Goal: Task Accomplishment & Management: Complete application form

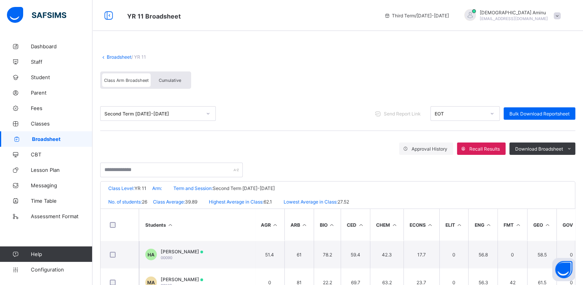
click at [47, 138] on span "Broadsheet" at bounding box center [62, 139] width 61 height 6
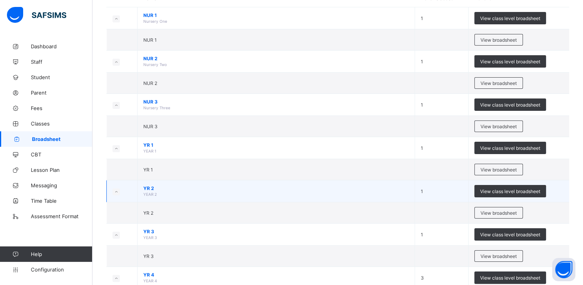
scroll to position [84, 0]
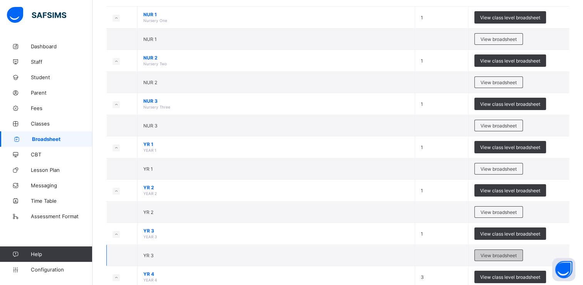
click at [499, 253] on span "View broadsheet" at bounding box center [499, 255] width 36 height 6
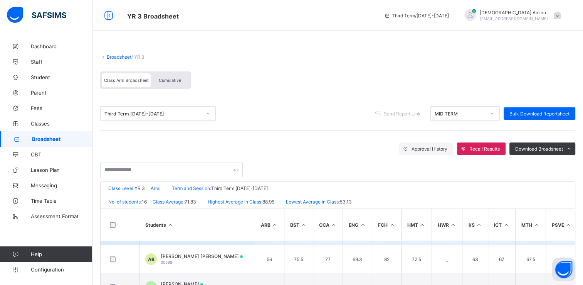
scroll to position [23, 0]
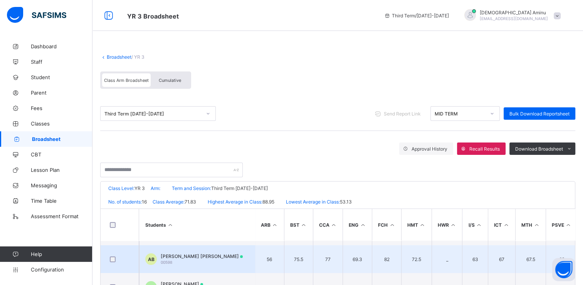
click at [202, 256] on span "Aisha Abdulmumin Muhammad Bello" at bounding box center [202, 256] width 82 height 6
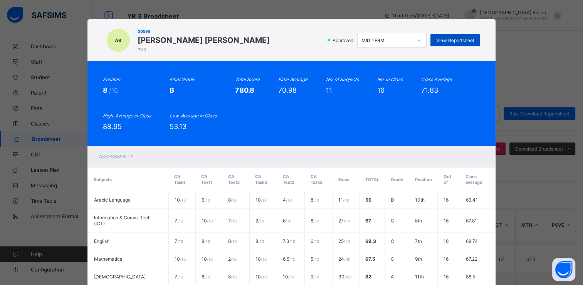
click at [450, 40] on span "View Reportsheet" at bounding box center [455, 40] width 38 height 6
click at [56, 40] on div "AB 00598 Aisha Abdulmumin Muhammad Bello YR 3 Approved MID TERM View Reportshee…" at bounding box center [291, 142] width 583 height 285
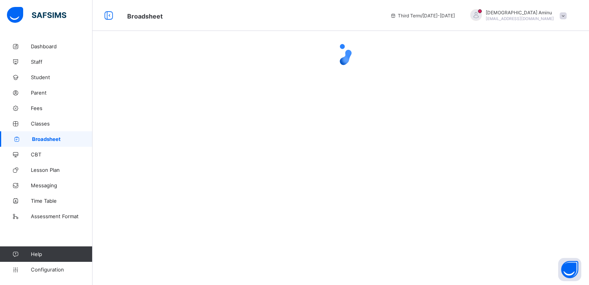
click at [49, 136] on span "Broadsheet" at bounding box center [62, 139] width 61 height 6
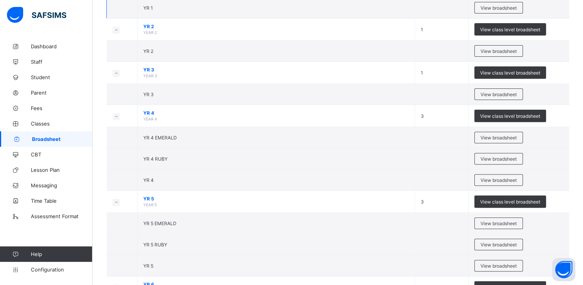
scroll to position [252, 0]
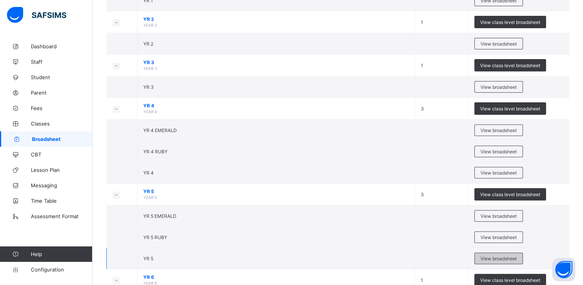
click at [499, 255] on span "View broadsheet" at bounding box center [499, 258] width 36 height 6
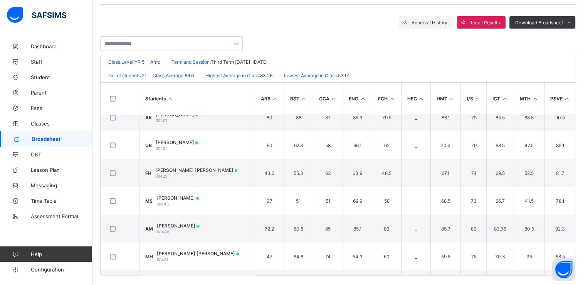
scroll to position [132, 0]
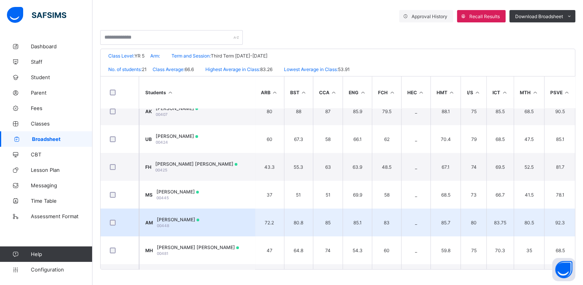
click at [199, 225] on div "Abubakar Abdul-mumin Muhammad 00448" at bounding box center [178, 222] width 42 height 12
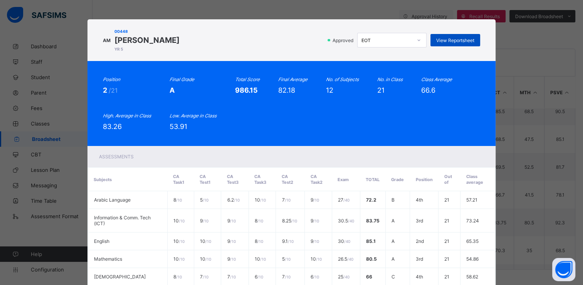
click at [453, 38] on span "View Reportsheet" at bounding box center [455, 40] width 38 height 6
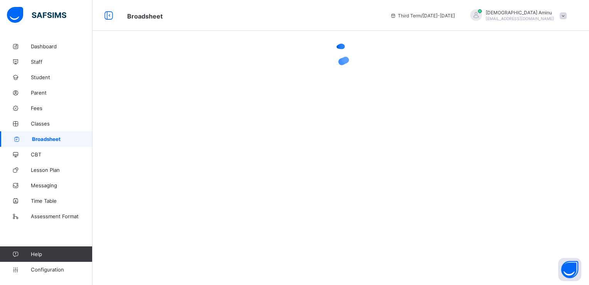
click at [165, 148] on div at bounding box center [341, 142] width 497 height 285
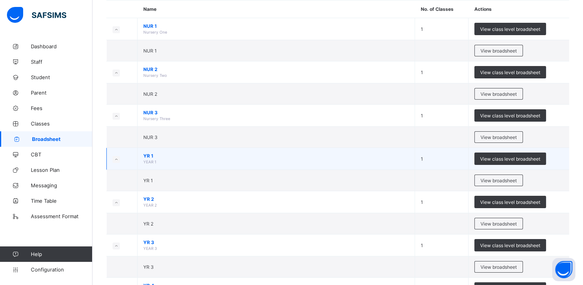
scroll to position [72, 0]
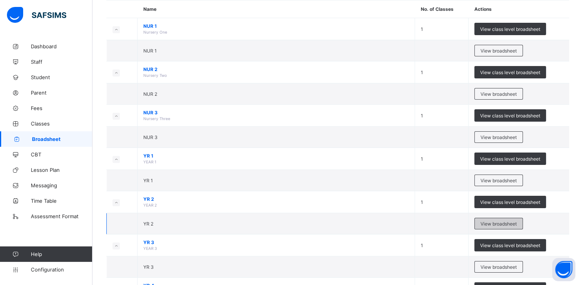
click at [497, 221] on span "View broadsheet" at bounding box center [499, 224] width 36 height 6
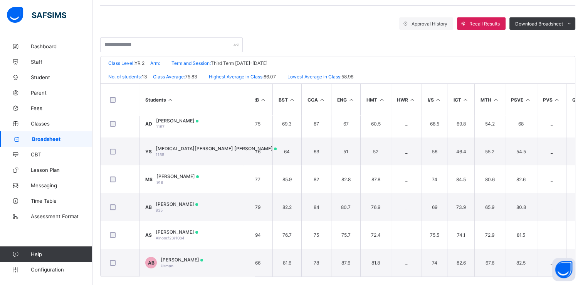
scroll to position [132, 0]
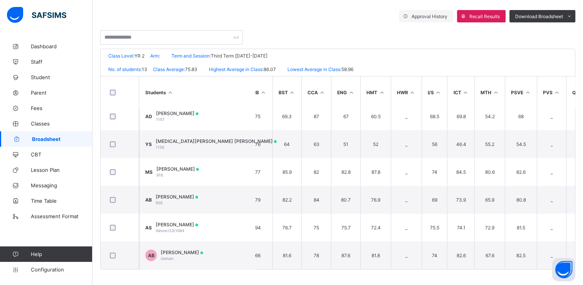
click at [51, 136] on span "Broadsheet" at bounding box center [62, 139] width 61 height 6
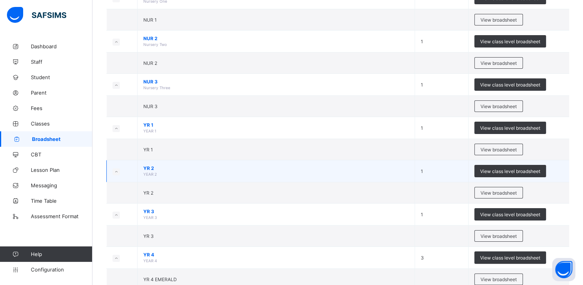
scroll to position [117, 0]
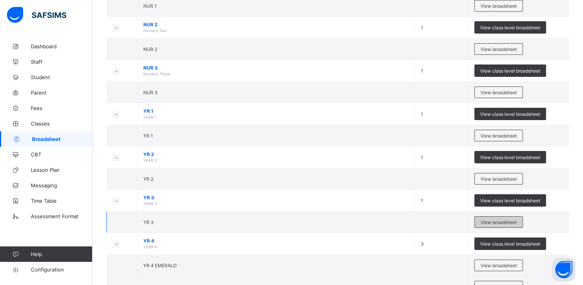
click at [506, 221] on span "View broadsheet" at bounding box center [499, 222] width 36 height 6
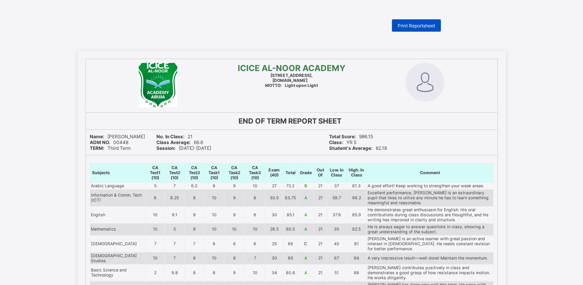
click at [416, 22] on div "Print Reportsheet" at bounding box center [416, 25] width 49 height 12
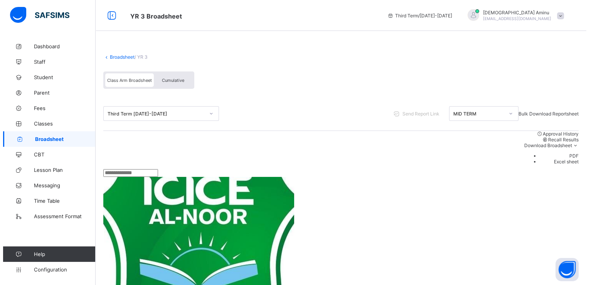
scroll to position [49, 0]
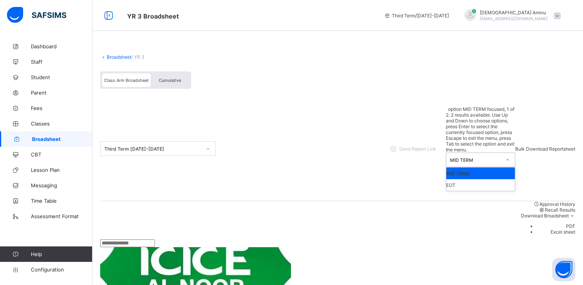
click at [505, 156] on icon at bounding box center [507, 160] width 5 height 8
click at [461, 179] on div "EOT" at bounding box center [480, 185] width 69 height 12
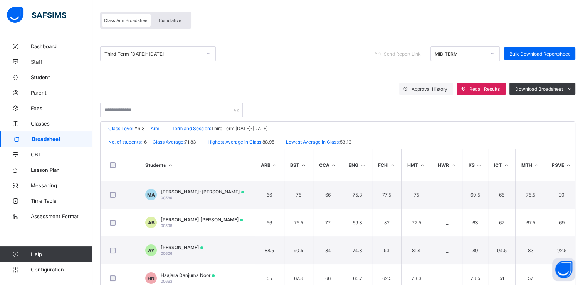
scroll to position [60, 0]
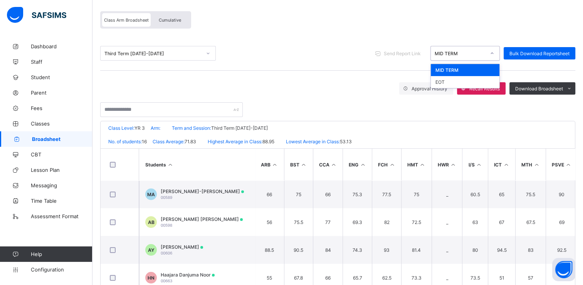
click at [495, 55] on icon at bounding box center [492, 53] width 5 height 8
click at [453, 79] on div "EOT" at bounding box center [465, 82] width 69 height 12
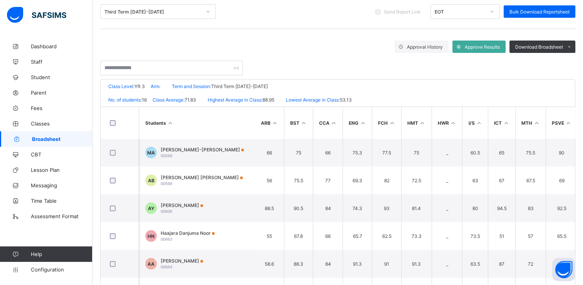
scroll to position [113, 0]
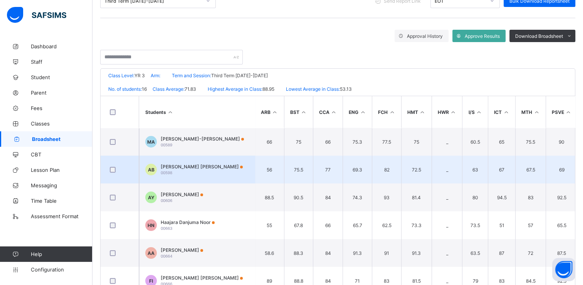
click at [206, 167] on span "[PERSON_NAME] [PERSON_NAME]" at bounding box center [202, 166] width 82 height 6
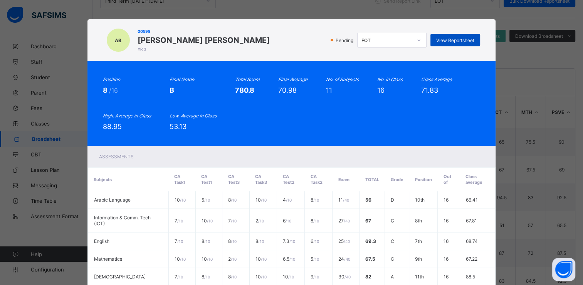
click at [465, 39] on span "View Reportsheet" at bounding box center [455, 40] width 38 height 6
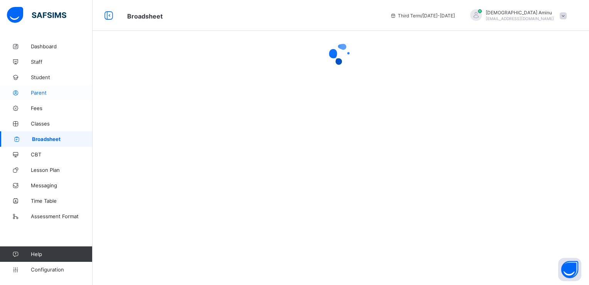
click at [43, 90] on span "Parent" at bounding box center [62, 92] width 62 height 6
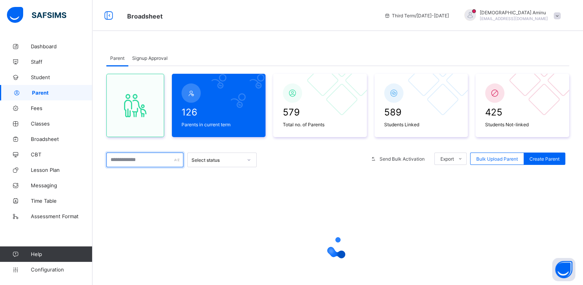
click at [140, 159] on input "text" at bounding box center [144, 159] width 77 height 15
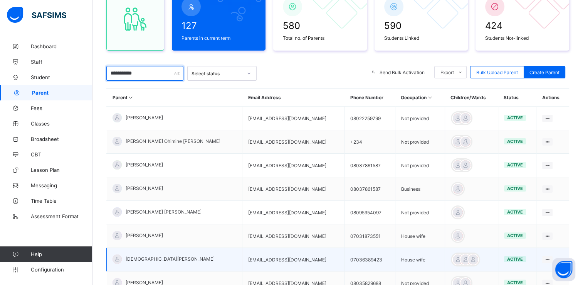
scroll to position [86, 0]
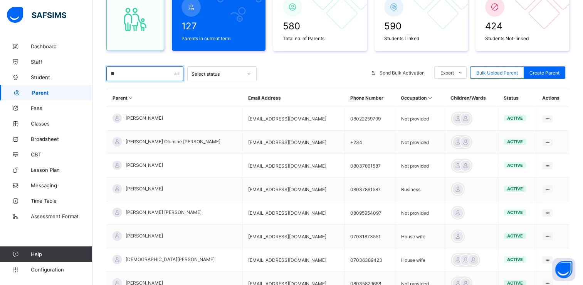
type input "*"
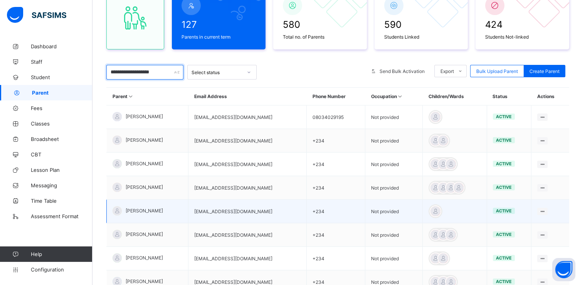
scroll to position [87, 0]
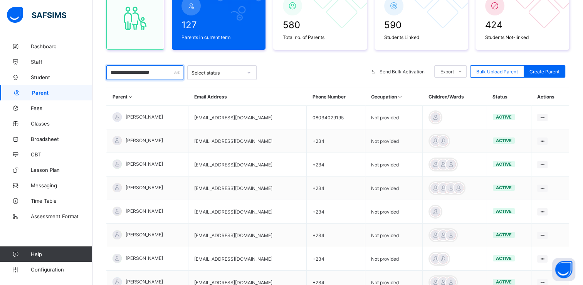
click at [171, 72] on input "**********" at bounding box center [144, 72] width 77 height 15
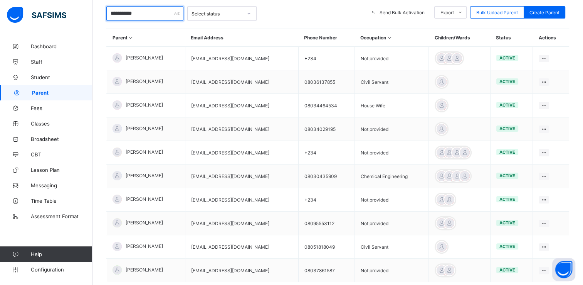
scroll to position [146, 0]
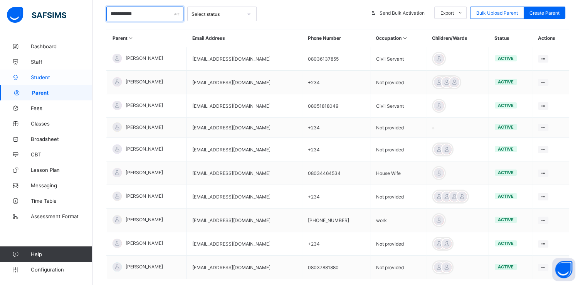
type input "**********"
click at [44, 76] on span "Student" at bounding box center [62, 77] width 62 height 6
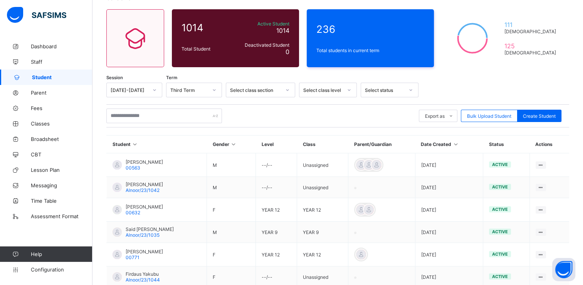
scroll to position [146, 0]
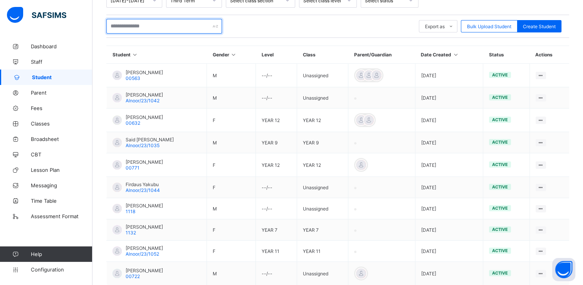
click at [140, 27] on input "text" at bounding box center [164, 26] width 116 height 15
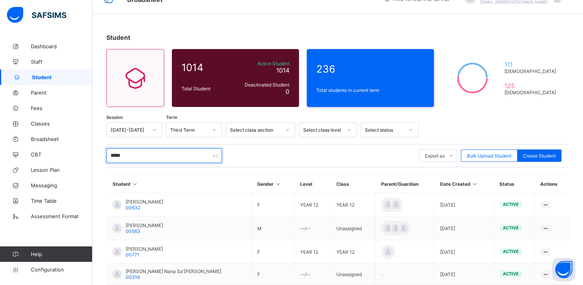
scroll to position [0, 0]
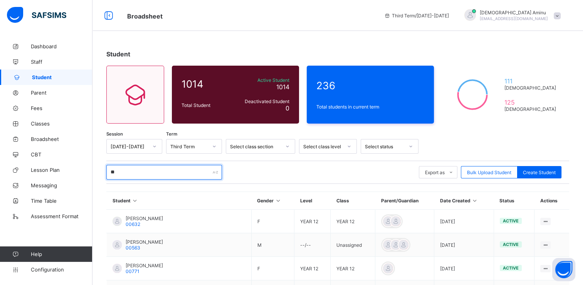
type input "*"
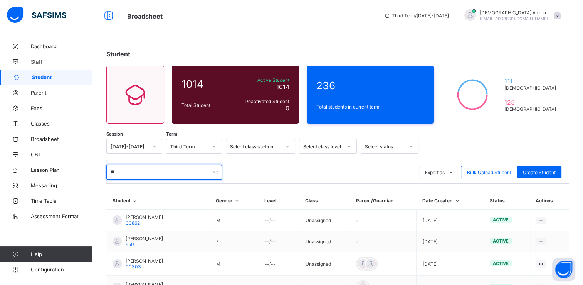
type input "*"
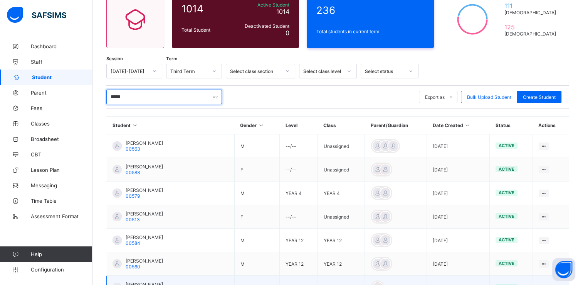
scroll to position [74, 0]
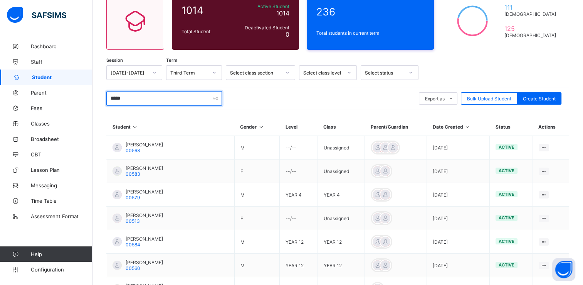
click at [163, 95] on input "*****" at bounding box center [164, 98] width 116 height 15
click at [154, 94] on input "*****" at bounding box center [164, 98] width 116 height 15
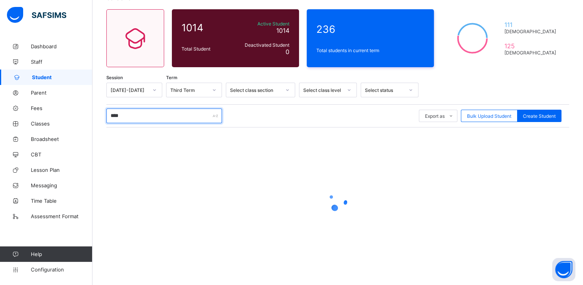
type input "*****"
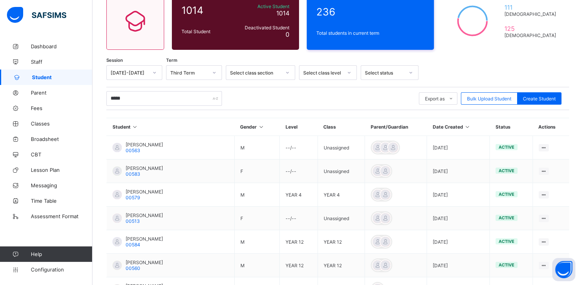
click at [140, 118] on th "Student" at bounding box center [171, 127] width 128 height 18
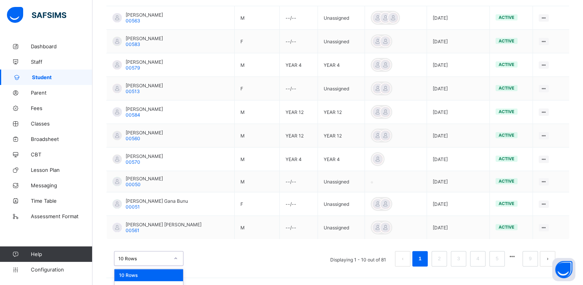
scroll to position [223, 0]
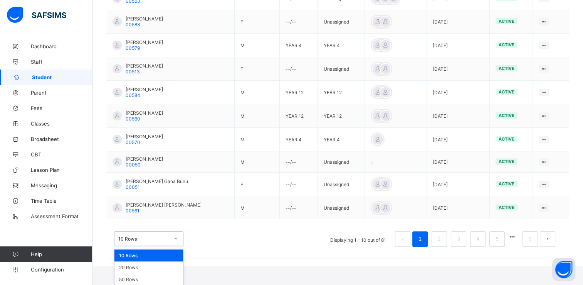
click at [174, 246] on div "option 10 Rows focused, 1 of 3. 3 results available. Use Up and Down to choose …" at bounding box center [148, 238] width 69 height 15
click at [148, 266] on div "20 Rows" at bounding box center [149, 267] width 69 height 12
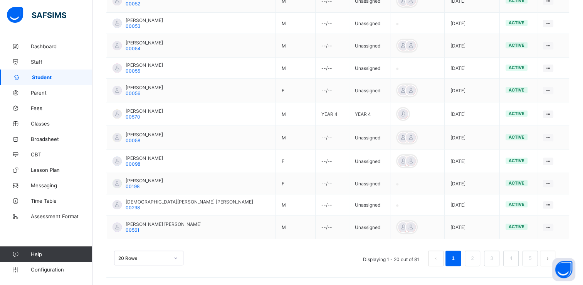
scroll to position [449, 0]
click at [174, 256] on div "20 Rows" at bounding box center [148, 257] width 69 height 15
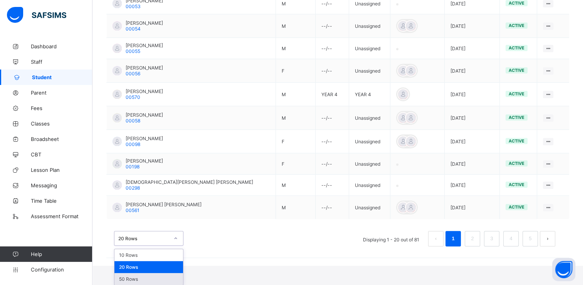
click at [140, 278] on div "50 Rows" at bounding box center [149, 279] width 69 height 12
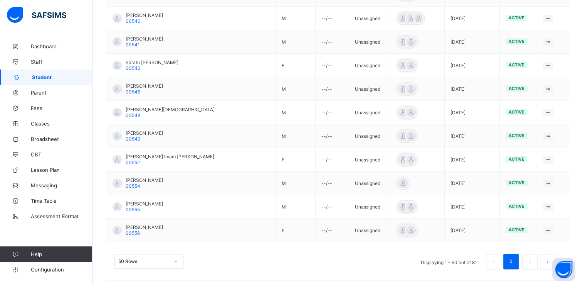
scroll to position [1135, 0]
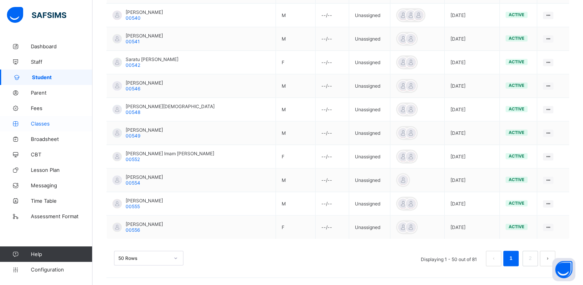
click at [40, 126] on span "Classes" at bounding box center [62, 123] width 62 height 6
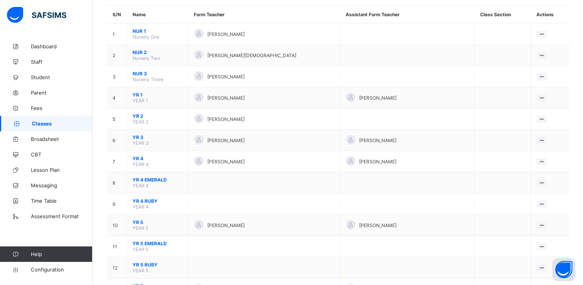
scroll to position [57, 0]
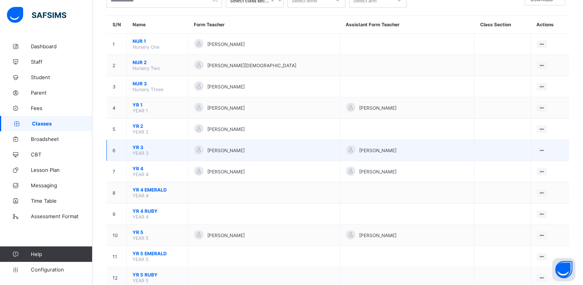
click at [135, 147] on span "YR 3" at bounding box center [158, 147] width 50 height 6
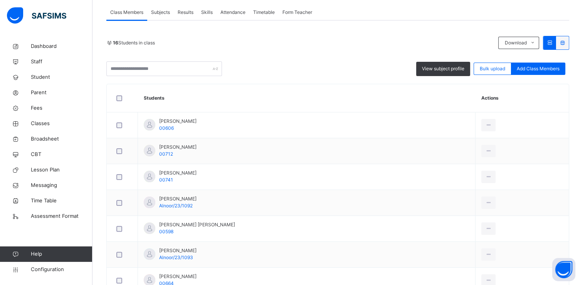
scroll to position [140, 0]
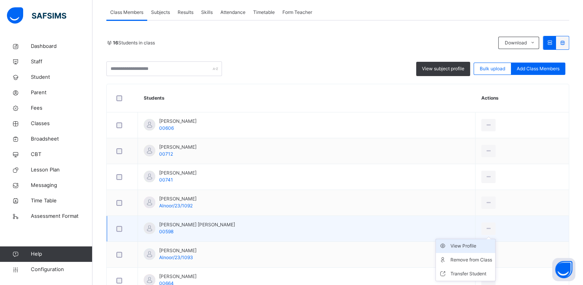
click at [480, 244] on div "View Profile" at bounding box center [472, 246] width 42 height 8
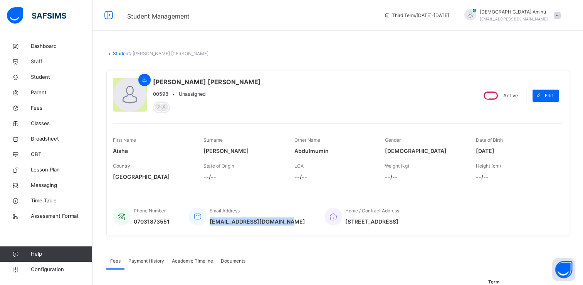
drag, startPoint x: 211, startPoint y: 220, endPoint x: 288, endPoint y: 224, distance: 78.0
click at [288, 224] on div "Phone Number 07031873551 Email Address abdulmuminbello@gmail.com Home / Contrac…" at bounding box center [338, 216] width 450 height 26
copy span "abdulmuminbello@gmail.com"
click at [37, 93] on span "Parent" at bounding box center [62, 93] width 62 height 8
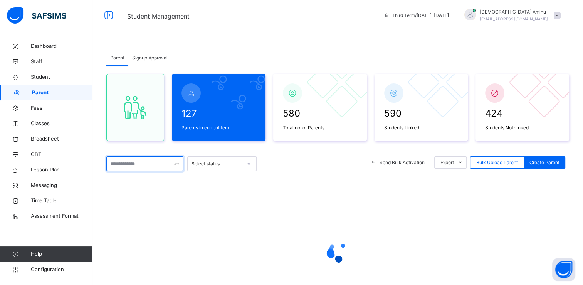
click at [127, 163] on input "text" at bounding box center [144, 163] width 77 height 15
paste input "**********"
type input "**********"
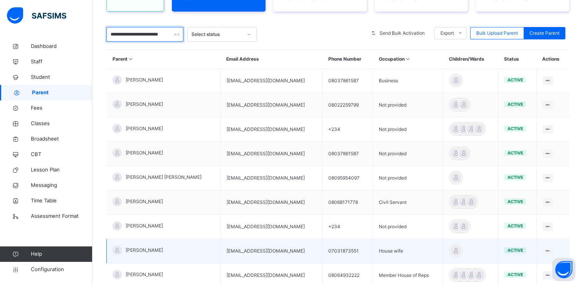
scroll to position [137, 0]
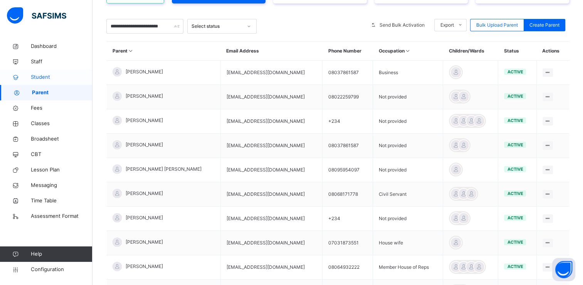
click at [42, 76] on span "Student" at bounding box center [62, 77] width 62 height 8
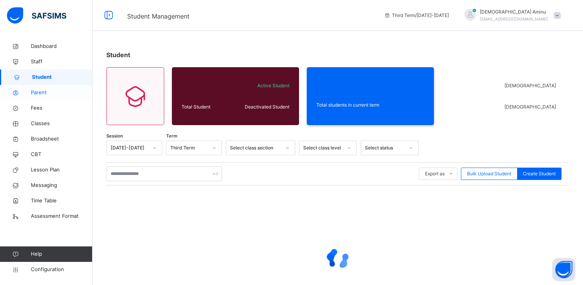
click at [39, 90] on span "Parent" at bounding box center [62, 93] width 62 height 8
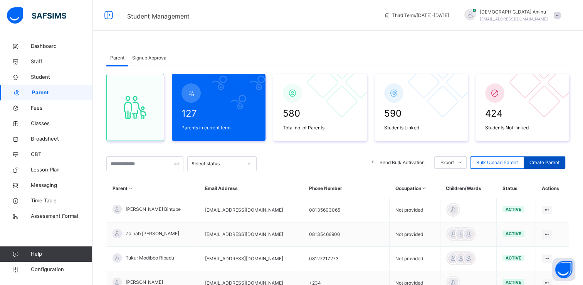
click at [556, 162] on span "Create Parent" at bounding box center [545, 162] width 30 height 7
select select "**"
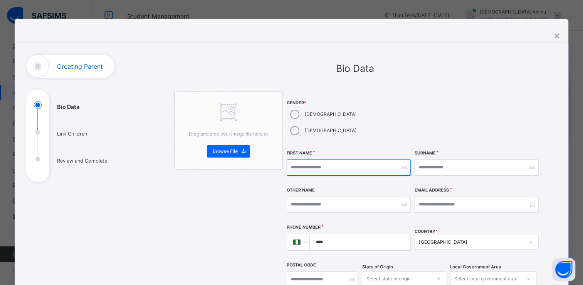
click at [310, 159] on input "text" at bounding box center [349, 167] width 124 height 16
type input "*****"
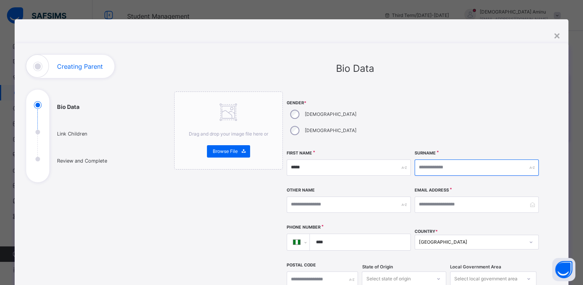
click at [440, 159] on input "text" at bounding box center [477, 167] width 124 height 16
type input "*****"
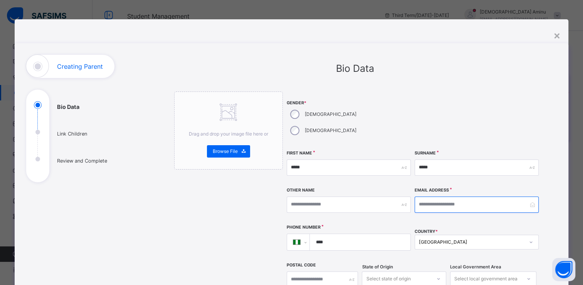
click at [435, 196] on input "email" at bounding box center [477, 204] width 124 height 16
type input "**********"
click at [336, 234] on input "****" at bounding box center [359, 242] width 94 height 16
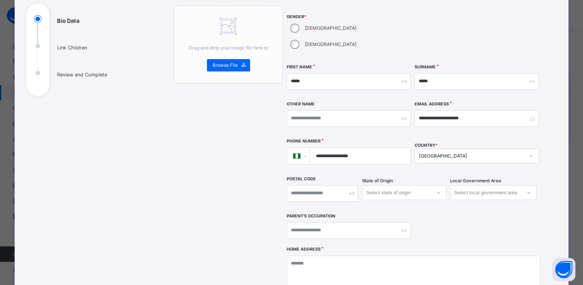
scroll to position [101, 0]
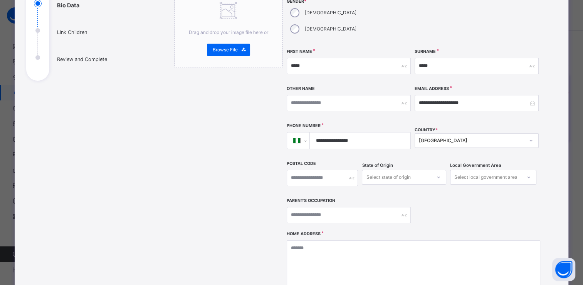
type input "**********"
click at [318, 240] on textarea at bounding box center [414, 278] width 254 height 77
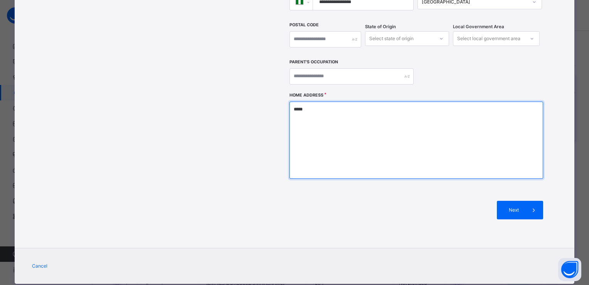
scroll to position [240, 0]
type textarea "*****"
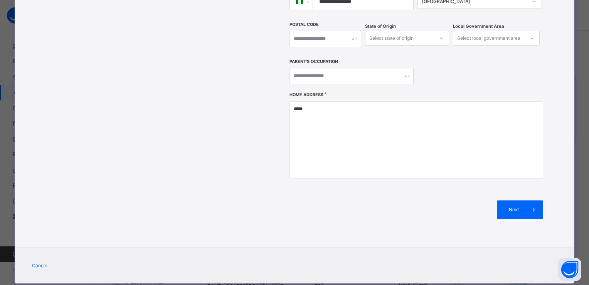
click at [512, 189] on div "Next" at bounding box center [417, 210] width 254 height 42
click at [515, 206] on span "Next" at bounding box center [514, 209] width 22 height 7
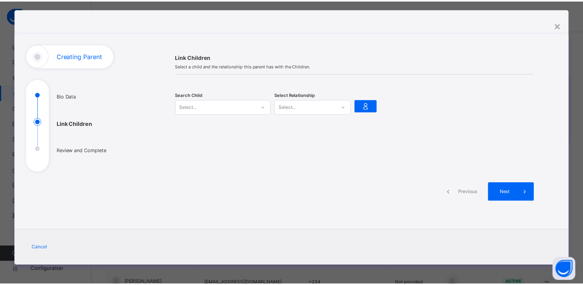
scroll to position [10, 0]
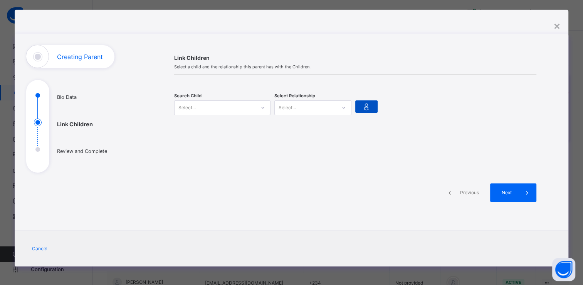
click at [364, 109] on icon at bounding box center [366, 107] width 11 height 12
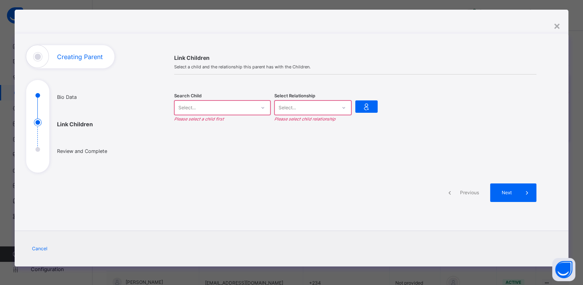
click at [263, 107] on icon at bounding box center [263, 108] width 5 height 8
click at [261, 107] on icon at bounding box center [263, 108] width 5 height 8
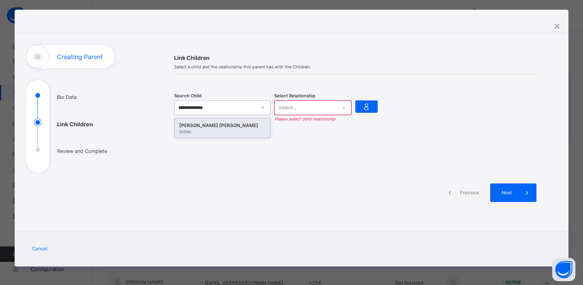
type input "**********"
click at [209, 123] on div "Aisha Abdulmumin Muhammad Bello" at bounding box center [222, 125] width 86 height 8
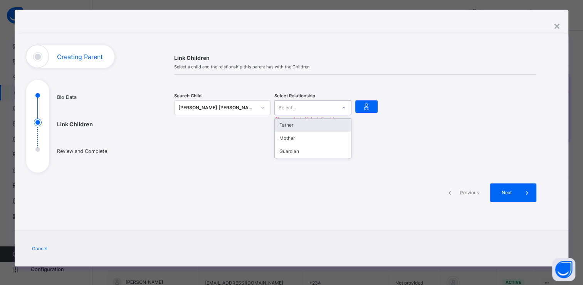
click at [342, 106] on icon at bounding box center [344, 108] width 5 height 8
click at [289, 125] on div "Father" at bounding box center [313, 124] width 76 height 13
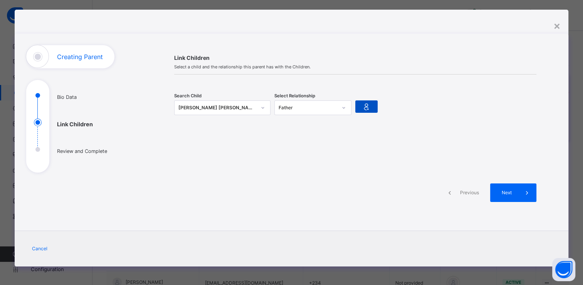
click at [363, 107] on icon at bounding box center [366, 107] width 11 height 12
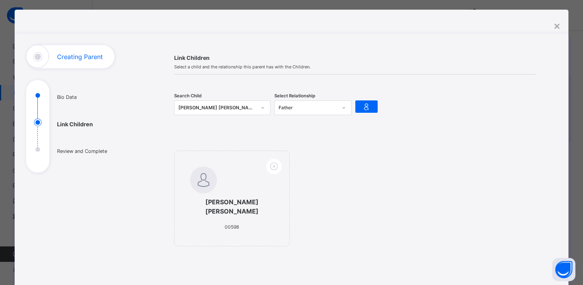
click at [262, 107] on icon at bounding box center [263, 108] width 5 height 8
click at [191, 107] on div "Aisha Abdulmumin Muhammad Bello" at bounding box center [218, 108] width 78 height 8
click at [189, 107] on div "Aisha Abdulmumin Muhammad Bello" at bounding box center [218, 108] width 78 height 8
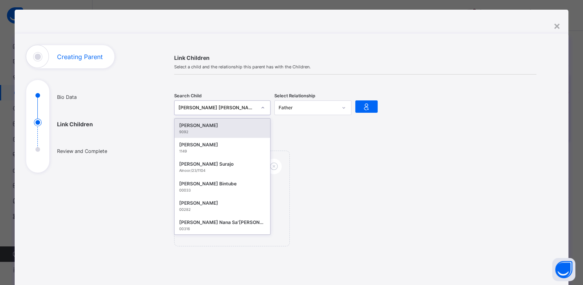
click at [262, 106] on icon at bounding box center [263, 108] width 5 height 8
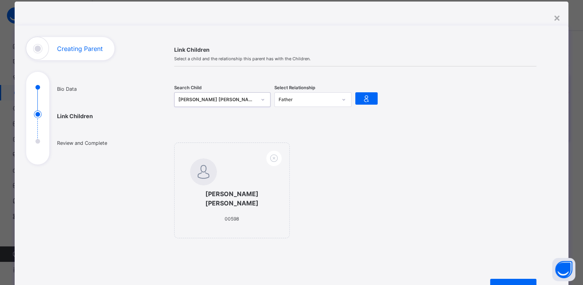
scroll to position [0, 0]
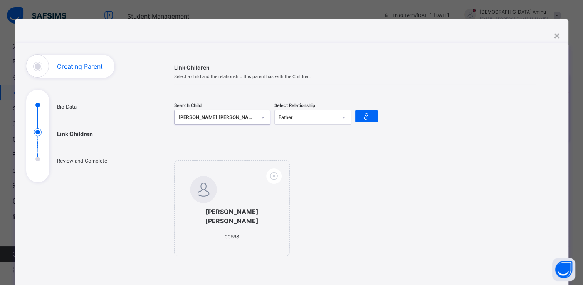
click at [261, 116] on icon at bounding box center [263, 117] width 5 height 8
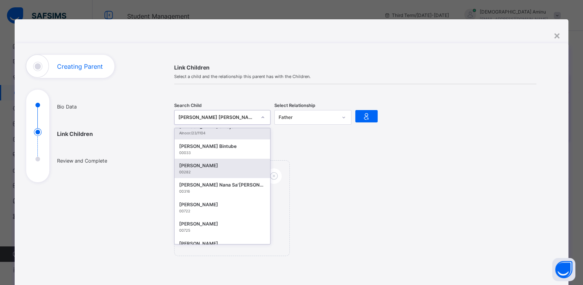
scroll to position [48, 0]
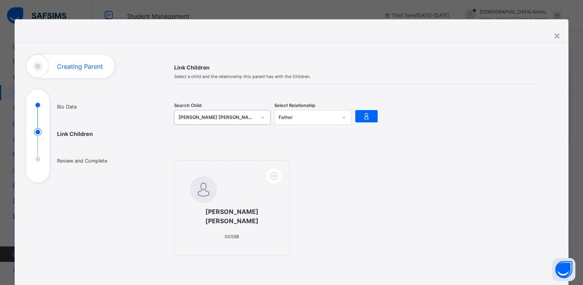
click at [182, 116] on div "Aisha Abdulmumin Muhammad Bello" at bounding box center [218, 117] width 78 height 8
click at [62, 133] on ul "Bio Data Link Children Review and Complete" at bounding box center [84, 141] width 116 height 81
click at [365, 112] on icon at bounding box center [366, 116] width 11 height 12
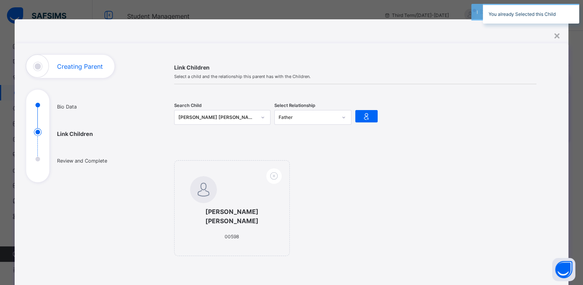
click at [262, 117] on icon at bounding box center [263, 117] width 5 height 8
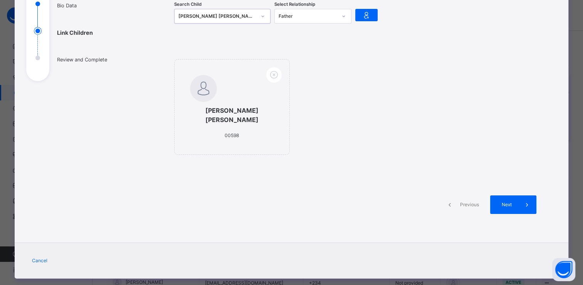
scroll to position [103, 0]
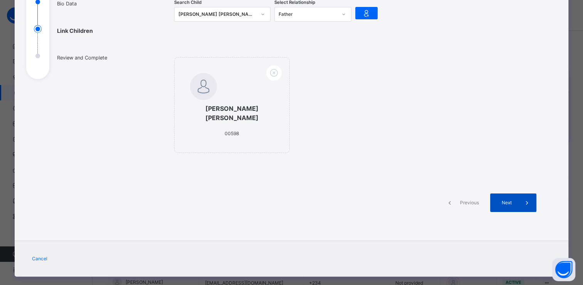
drag, startPoint x: 508, startPoint y: 196, endPoint x: 507, endPoint y: 202, distance: 5.5
drag, startPoint x: 507, startPoint y: 202, endPoint x: 407, endPoint y: 141, distance: 117.0
click at [407, 141] on div "Aisha Abdulmumin Muhammad Bello 00598" at bounding box center [355, 108] width 362 height 103
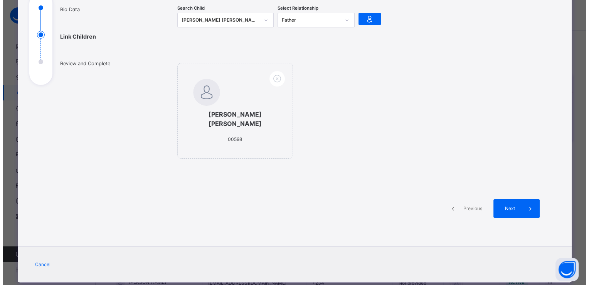
scroll to position [98, 0]
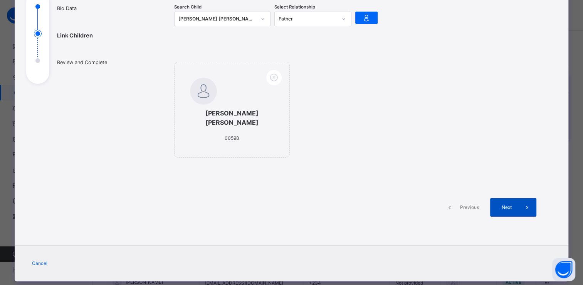
click at [502, 204] on span "Next" at bounding box center [507, 207] width 22 height 7
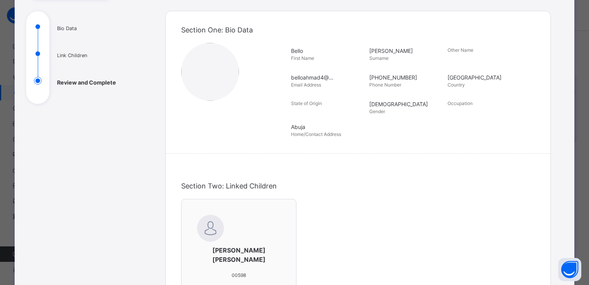
scroll to position [76, 0]
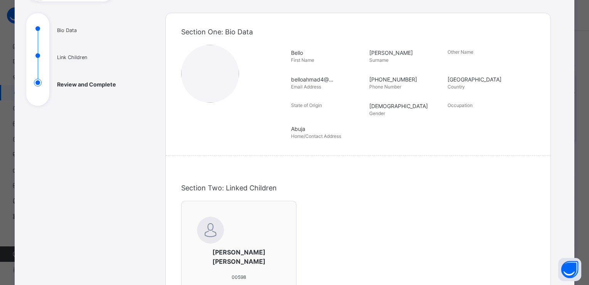
click at [72, 57] on ul "Bio Data Link Children Review and Complete" at bounding box center [84, 65] width 116 height 81
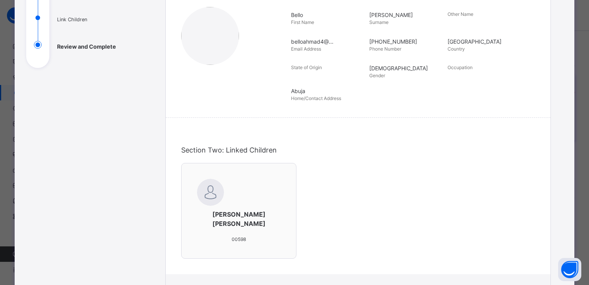
scroll to position [0, 0]
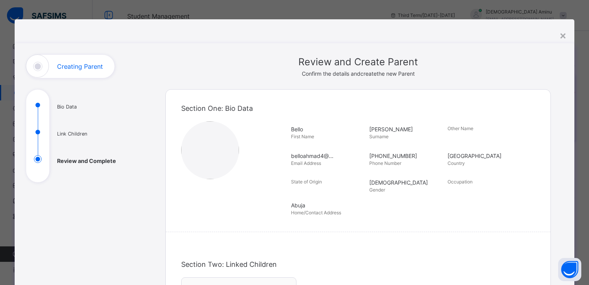
drag, startPoint x: 71, startPoint y: 133, endPoint x: 120, endPoint y: 164, distance: 58.7
click at [120, 164] on ul "Bio Data Link Children Review and Complete" at bounding box center [84, 141] width 116 height 81
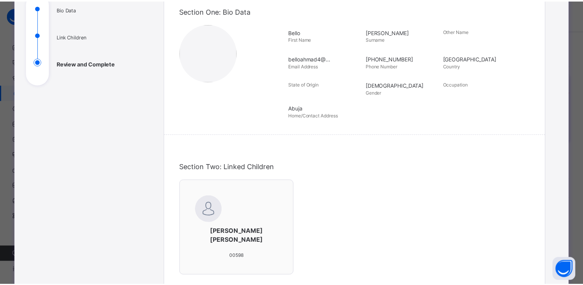
scroll to position [257, 0]
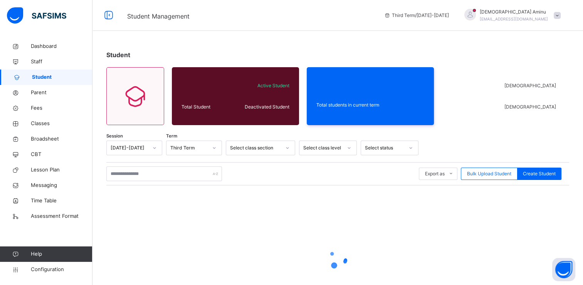
scroll to position [58, 0]
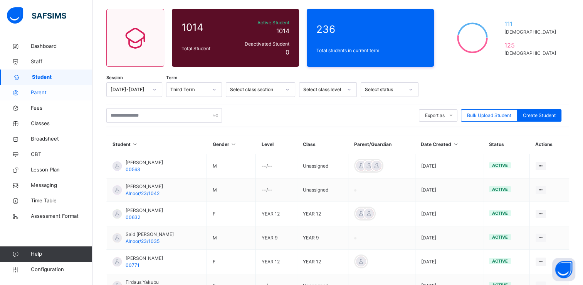
click at [45, 93] on span "Parent" at bounding box center [62, 93] width 62 height 8
select select "**"
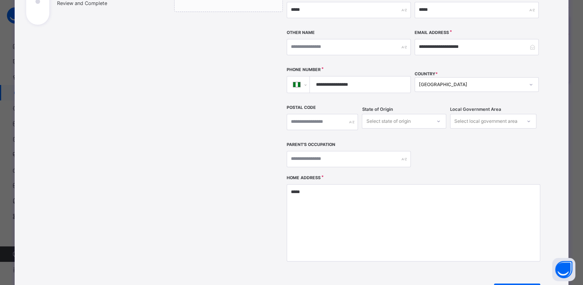
scroll to position [241, 0]
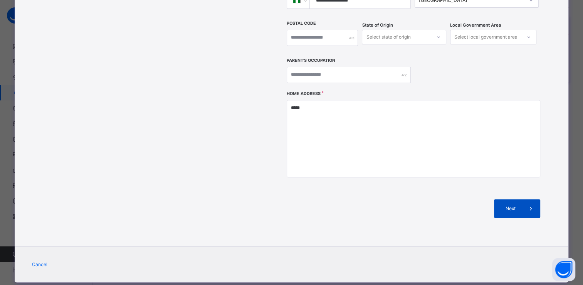
click at [512, 205] on span "Next" at bounding box center [511, 208] width 22 height 7
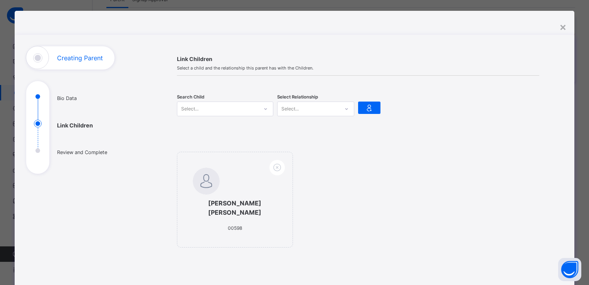
scroll to position [8, 0]
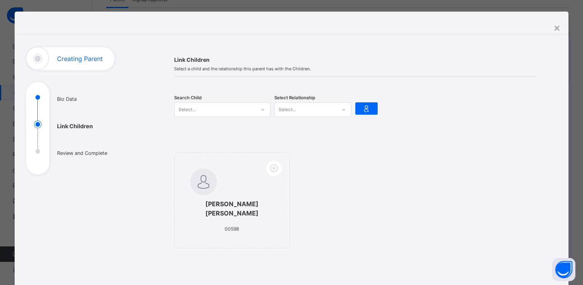
click at [261, 109] on icon at bounding box center [262, 110] width 3 height 2
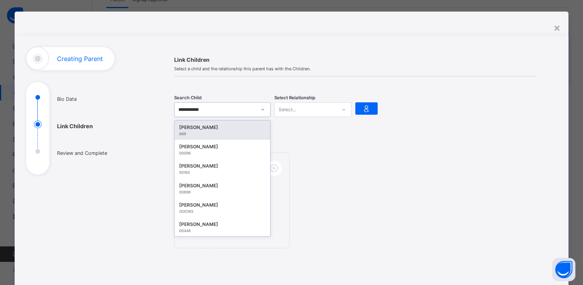
type input "**********"
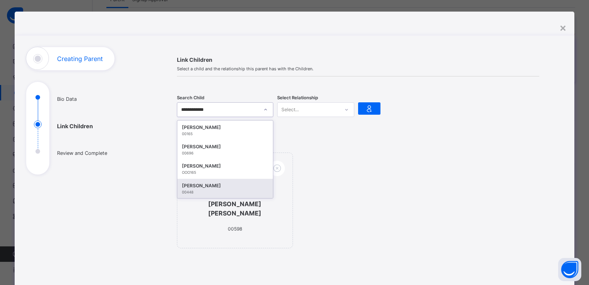
click at [210, 184] on div "Abubakar Abdul-mumin Muhammad" at bounding box center [225, 186] width 86 height 8
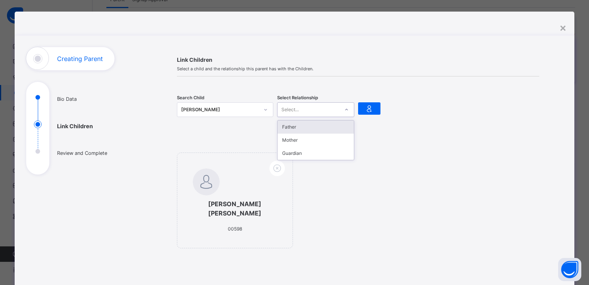
click at [345, 109] on icon at bounding box center [346, 110] width 5 height 8
click at [312, 127] on div "Father" at bounding box center [316, 126] width 76 height 13
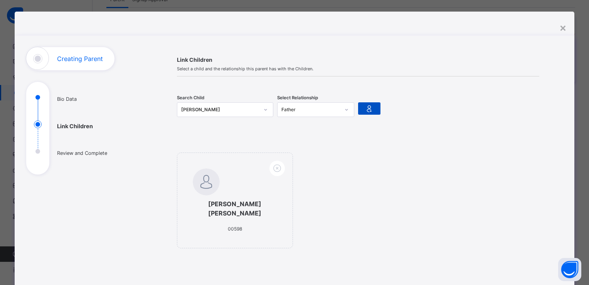
click at [369, 109] on icon at bounding box center [369, 109] width 11 height 12
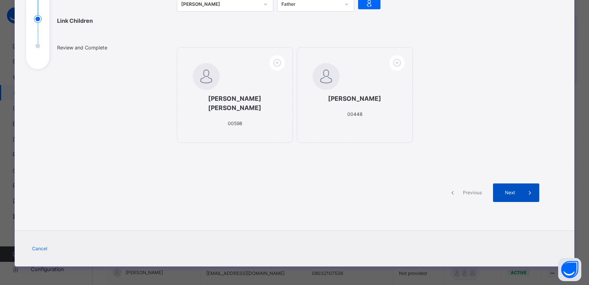
click at [507, 187] on div "Next" at bounding box center [516, 192] width 46 height 19
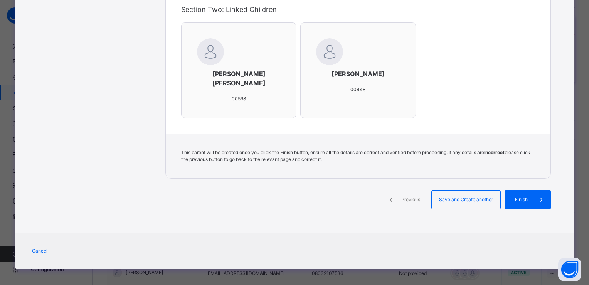
scroll to position [257, 0]
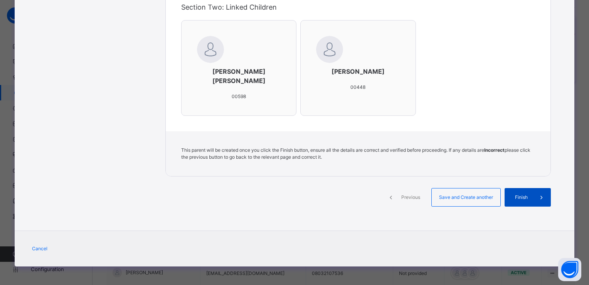
click at [517, 194] on span "Finish" at bounding box center [521, 197] width 22 height 7
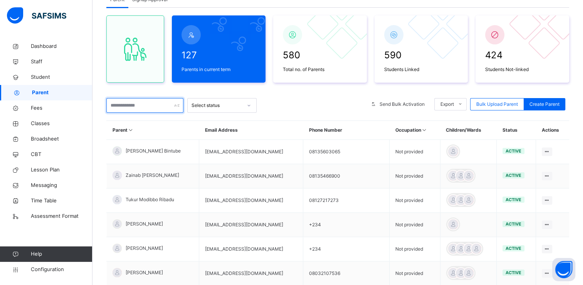
click at [134, 107] on input "text" at bounding box center [144, 105] width 77 height 15
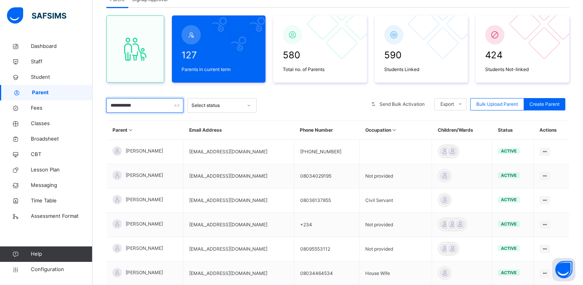
type input "**********"
click at [48, 138] on span "Broadsheet" at bounding box center [62, 139] width 62 height 8
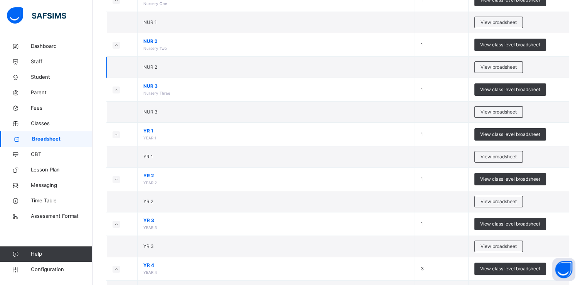
scroll to position [111, 0]
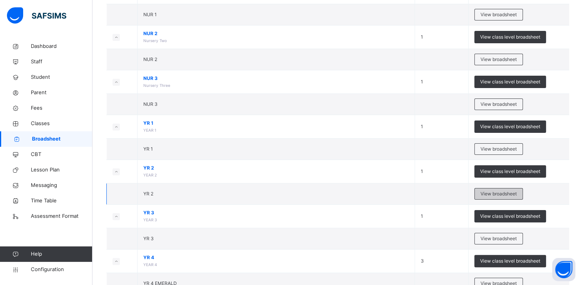
click at [487, 190] on span "View broadsheet" at bounding box center [499, 193] width 36 height 7
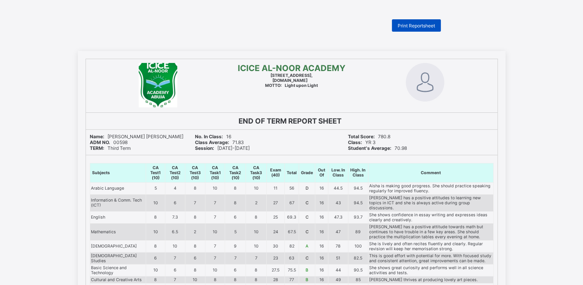
click at [410, 23] on span "Print Reportsheet" at bounding box center [416, 26] width 37 height 6
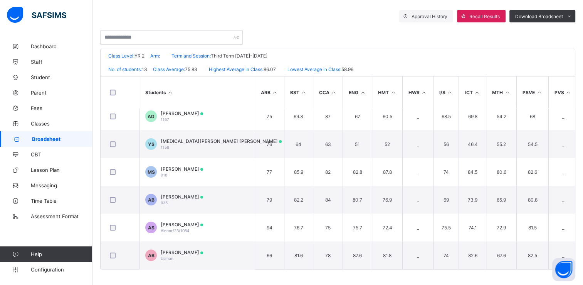
scroll to position [203, 0]
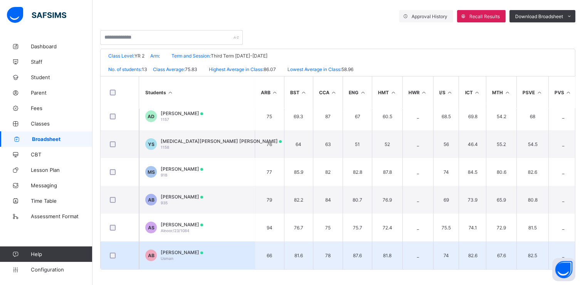
click at [185, 249] on span "[PERSON_NAME]" at bounding box center [182, 252] width 42 height 6
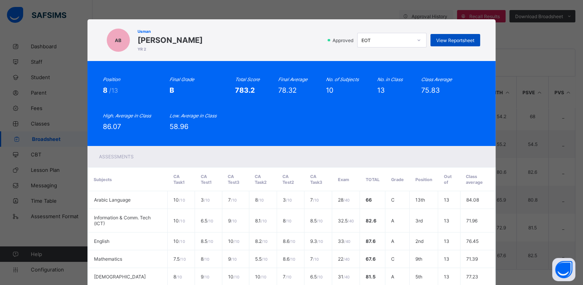
click at [458, 40] on span "View Reportsheet" at bounding box center [455, 40] width 38 height 6
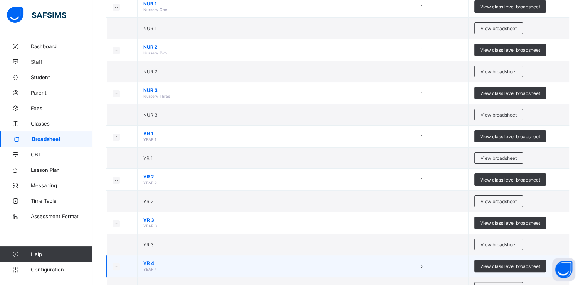
scroll to position [155, 0]
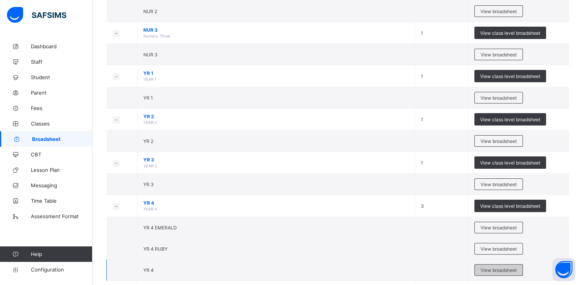
click at [509, 267] on span "View broadsheet" at bounding box center [499, 270] width 36 height 6
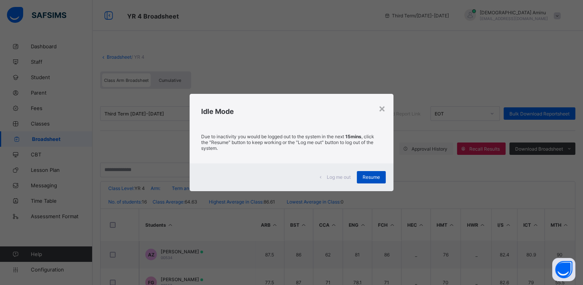
click at [378, 178] on span "Resume" at bounding box center [371, 177] width 17 height 6
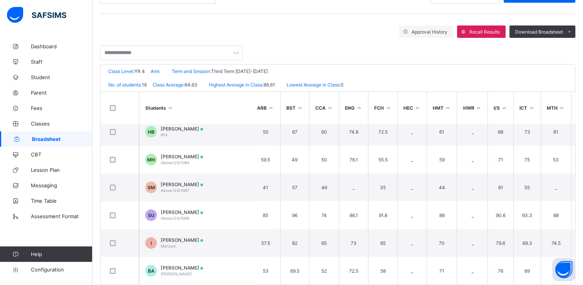
scroll to position [286, 3]
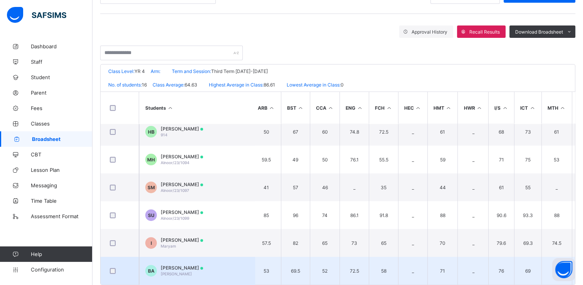
click at [199, 264] on span "Bamanga Abdullah" at bounding box center [182, 267] width 42 height 6
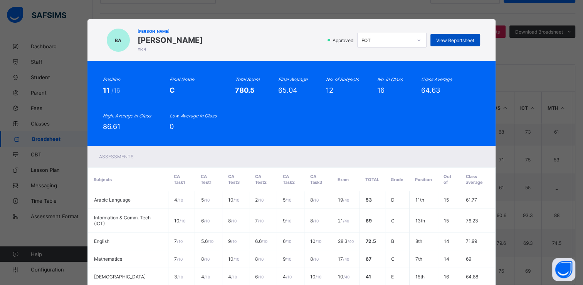
click at [452, 39] on span "View Reportsheet" at bounding box center [455, 40] width 38 height 6
click at [450, 42] on span "View Reportsheet" at bounding box center [455, 40] width 38 height 6
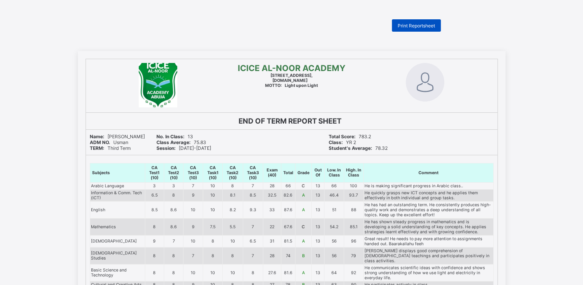
click at [434, 25] on span "Print Reportsheet" at bounding box center [416, 26] width 37 height 6
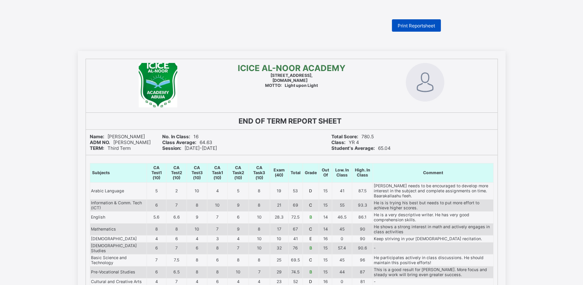
click at [416, 25] on span "Print Reportsheet" at bounding box center [416, 26] width 37 height 6
